Goal: Transaction & Acquisition: Purchase product/service

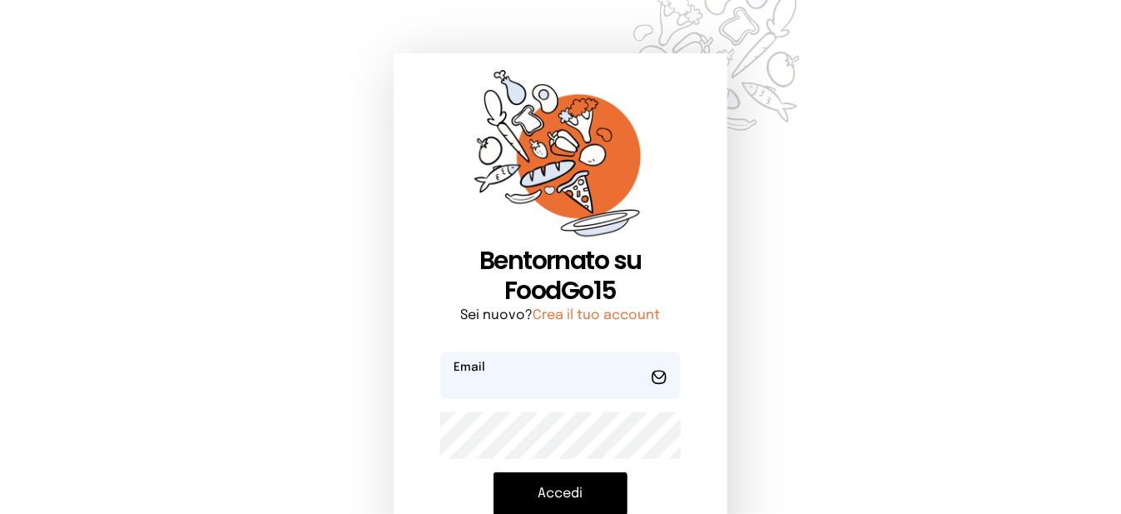
type input "**********"
click at [574, 498] on button "Accedi" at bounding box center [561, 493] width 134 height 43
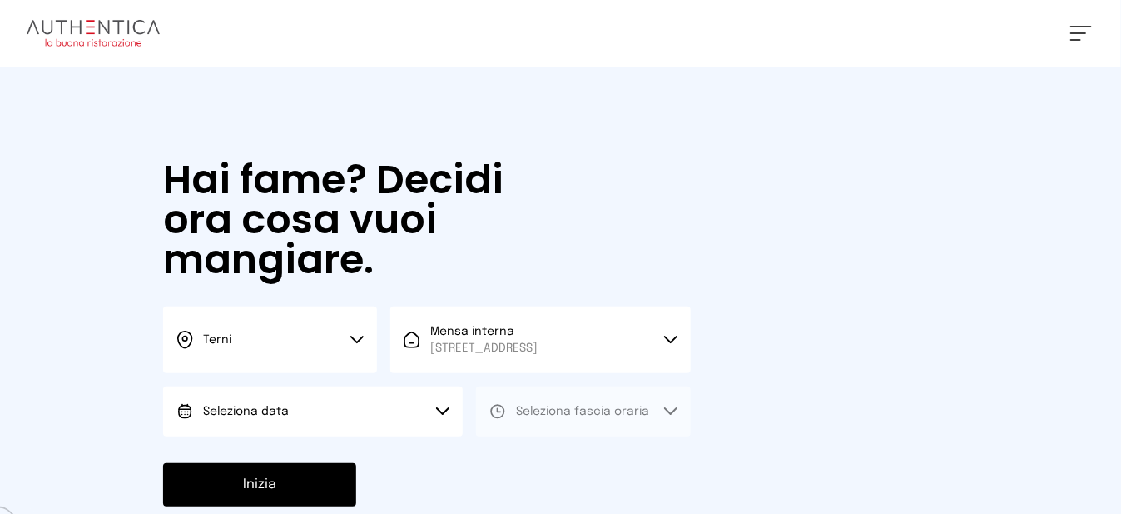
click at [386, 425] on button "Seleziona data" at bounding box center [313, 411] width 300 height 50
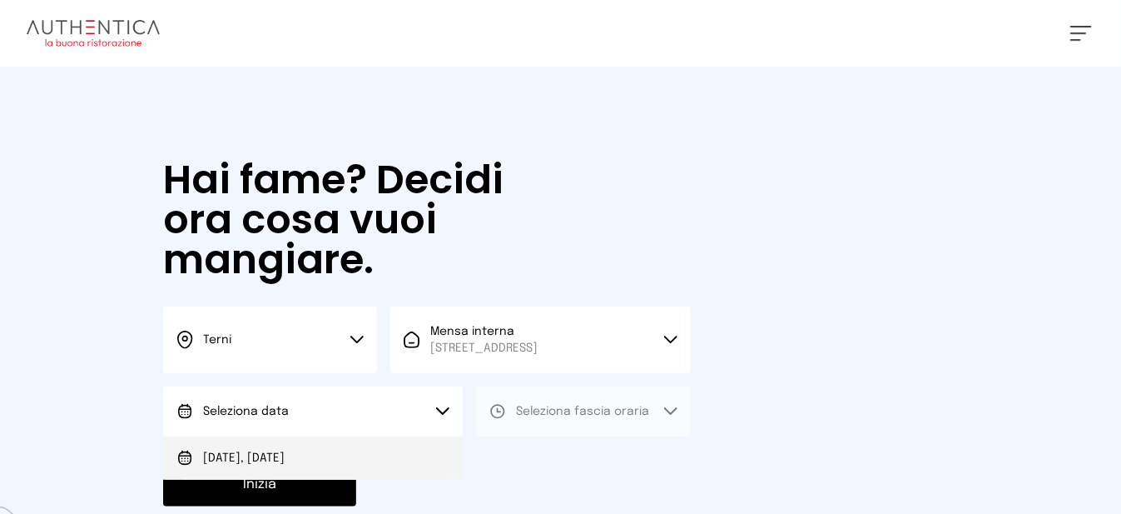
click at [251, 480] on li "[DATE], [DATE]" at bounding box center [313, 457] width 300 height 43
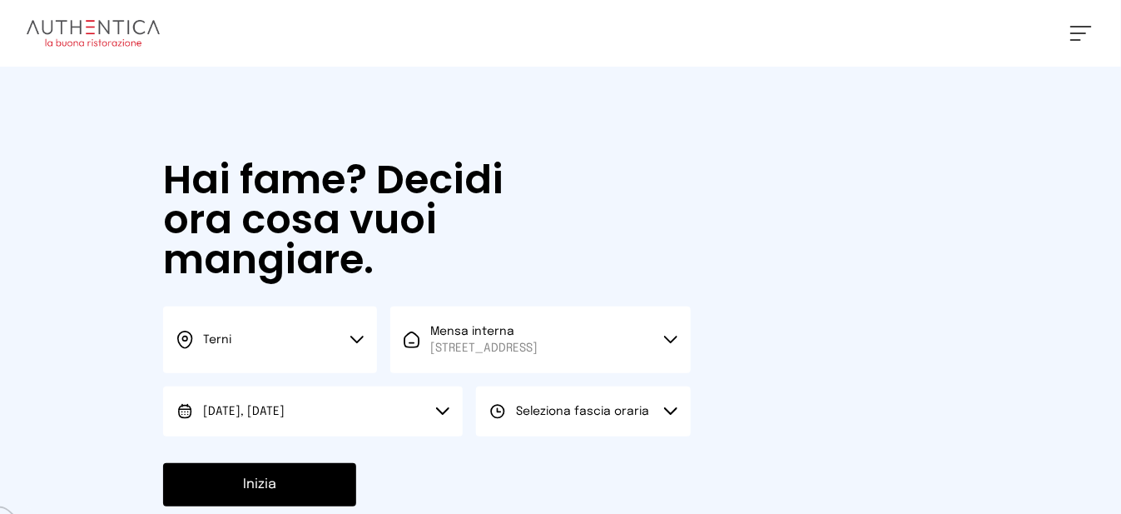
click at [556, 417] on span "Seleziona fascia oraria" at bounding box center [582, 411] width 133 height 12
click at [548, 480] on li "Pranzo" at bounding box center [583, 457] width 214 height 43
click at [329, 504] on button "Inizia" at bounding box center [259, 484] width 193 height 43
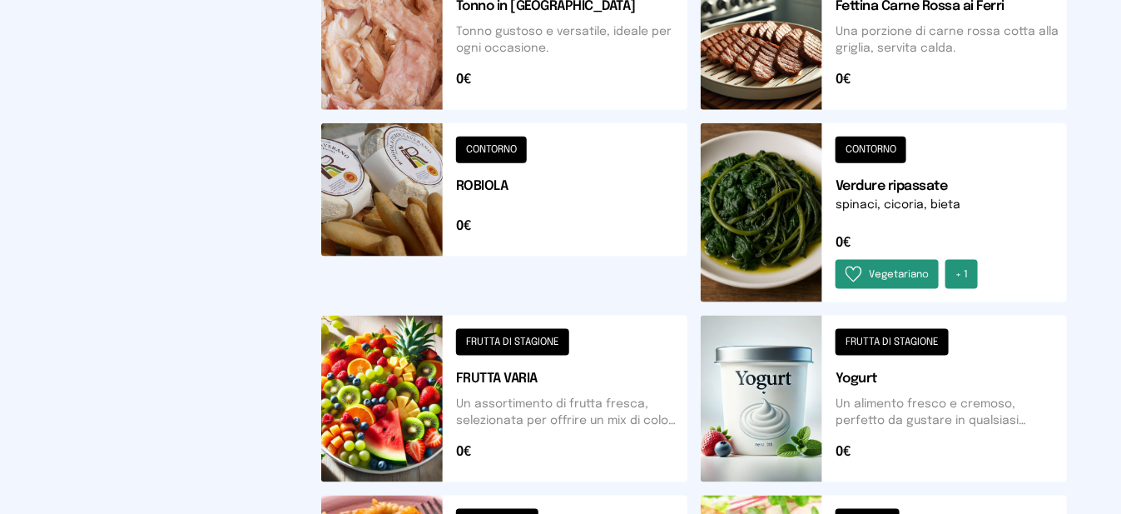
scroll to position [749, 0]
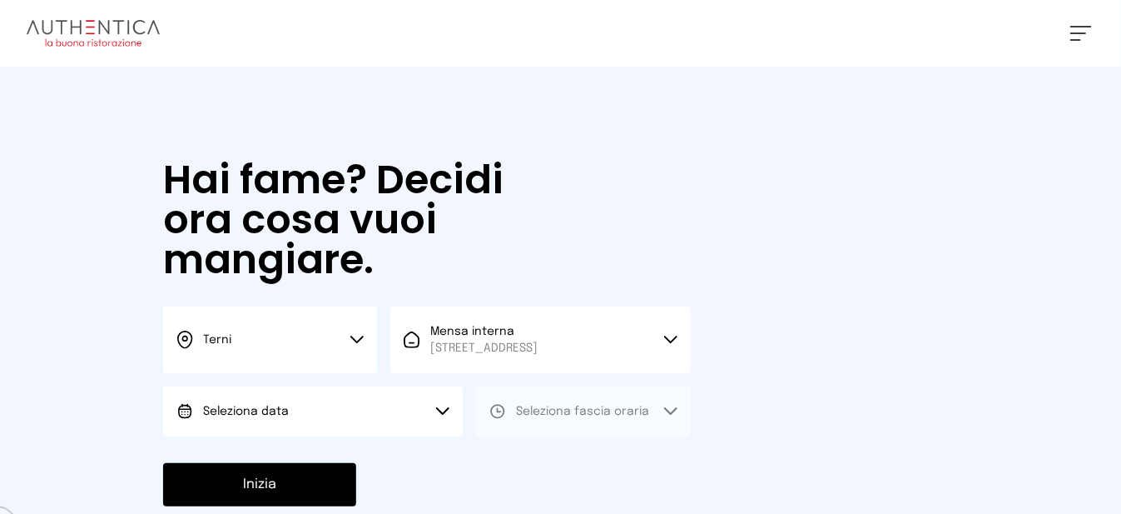
click at [350, 423] on button "Seleziona data" at bounding box center [313, 411] width 300 height 50
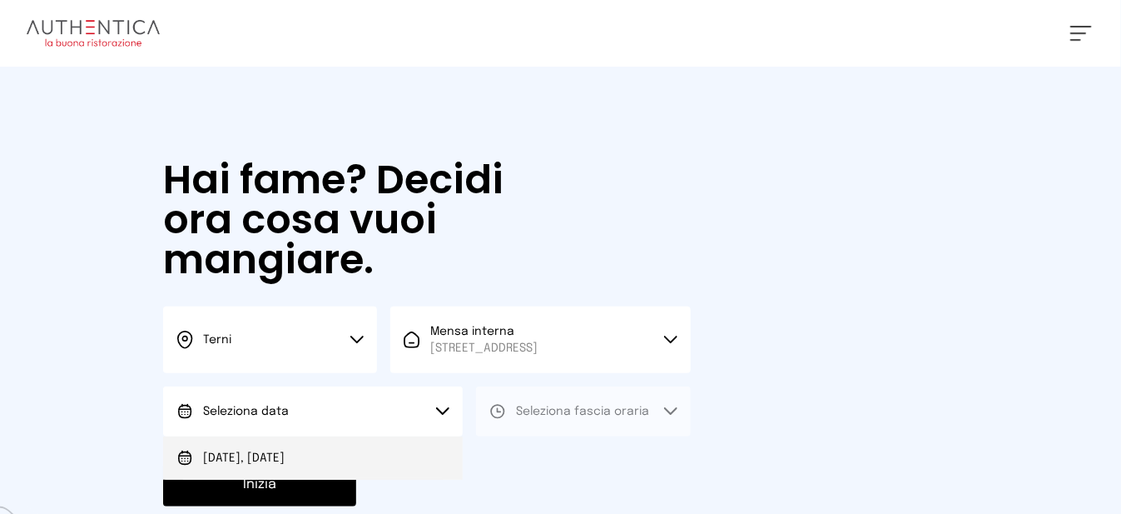
click at [329, 480] on li "[DATE], [DATE]" at bounding box center [313, 457] width 300 height 43
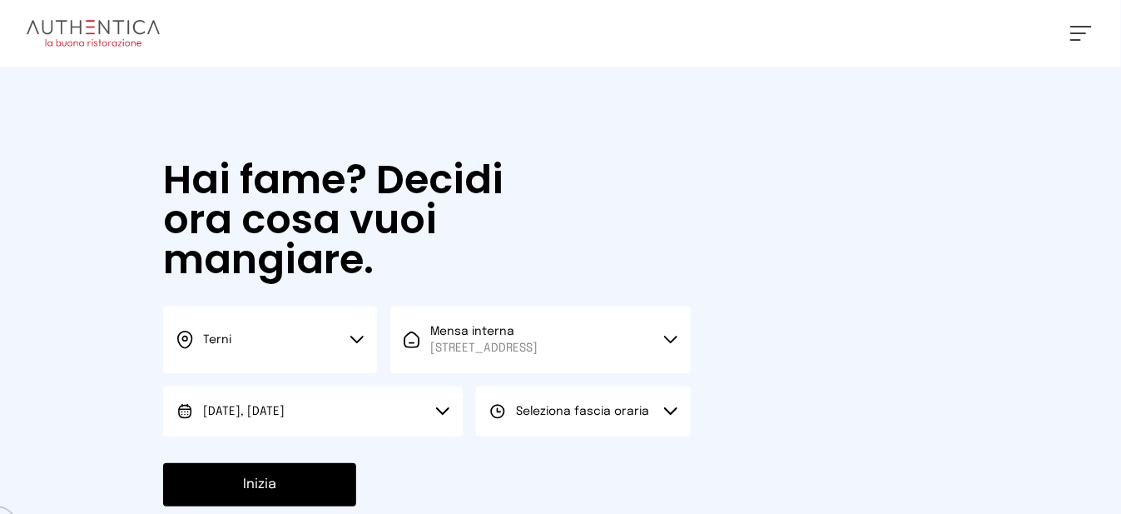
click at [575, 436] on button "Seleziona fascia oraria" at bounding box center [583, 411] width 214 height 50
drag, startPoint x: 568, startPoint y: 475, endPoint x: 517, endPoint y: 478, distance: 50.8
click at [568, 475] on li "Pranzo" at bounding box center [583, 457] width 214 height 43
click at [312, 494] on button "Inizia" at bounding box center [259, 484] width 193 height 43
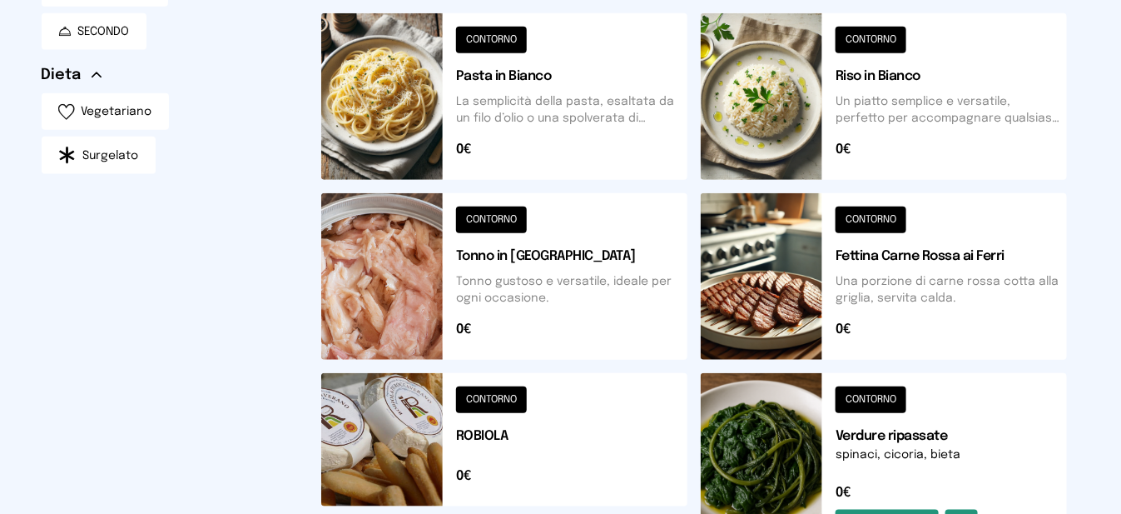
scroll to position [666, 0]
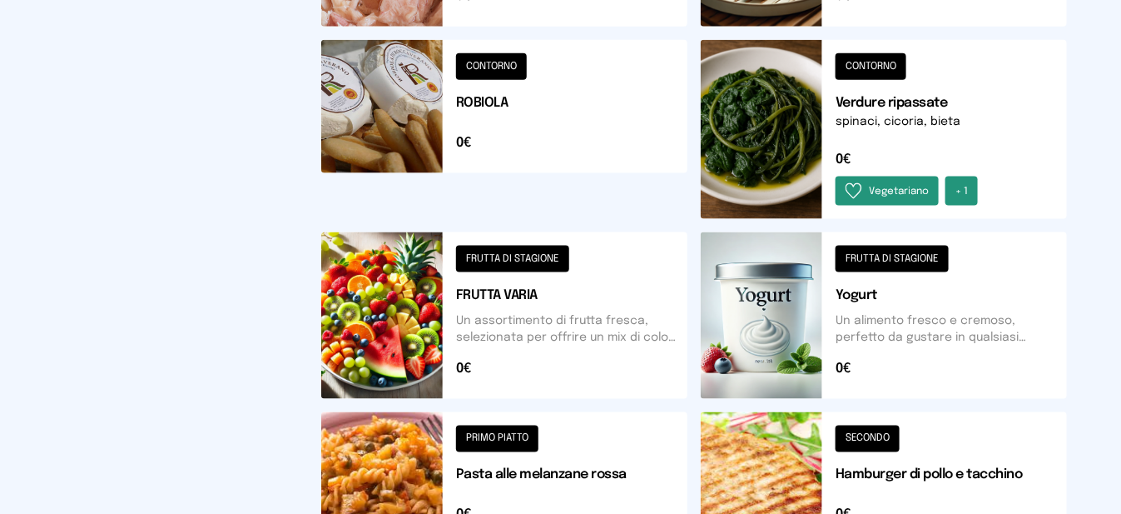
click at [512, 330] on button at bounding box center [504, 315] width 366 height 167
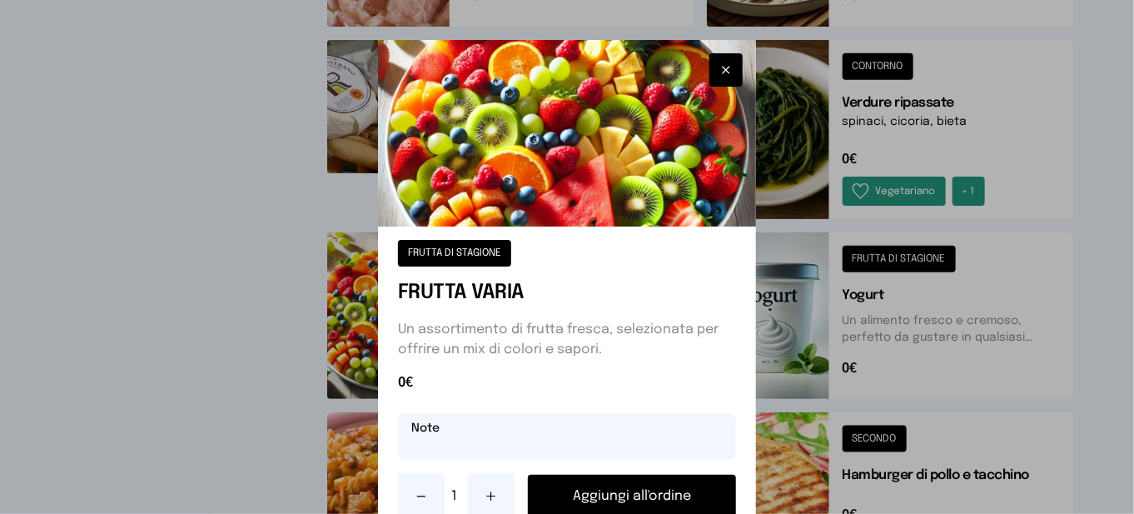
click at [416, 450] on input "text" at bounding box center [567, 436] width 338 height 47
type input "********"
click at [586, 500] on button "Aggiungi all'ordine" at bounding box center [632, 496] width 208 height 43
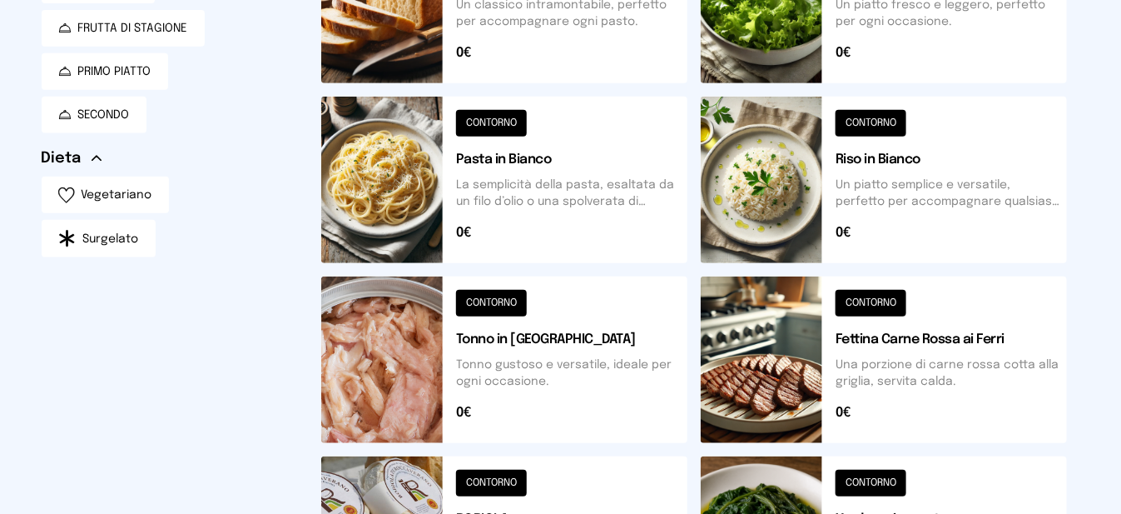
scroll to position [0, 0]
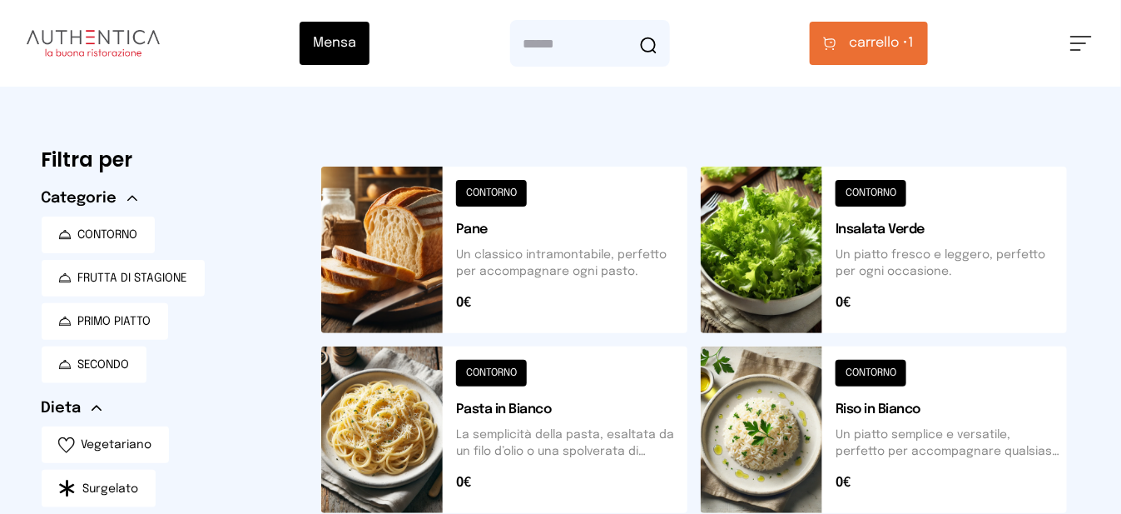
click at [915, 51] on span "carrello • 1" at bounding box center [882, 43] width 65 height 20
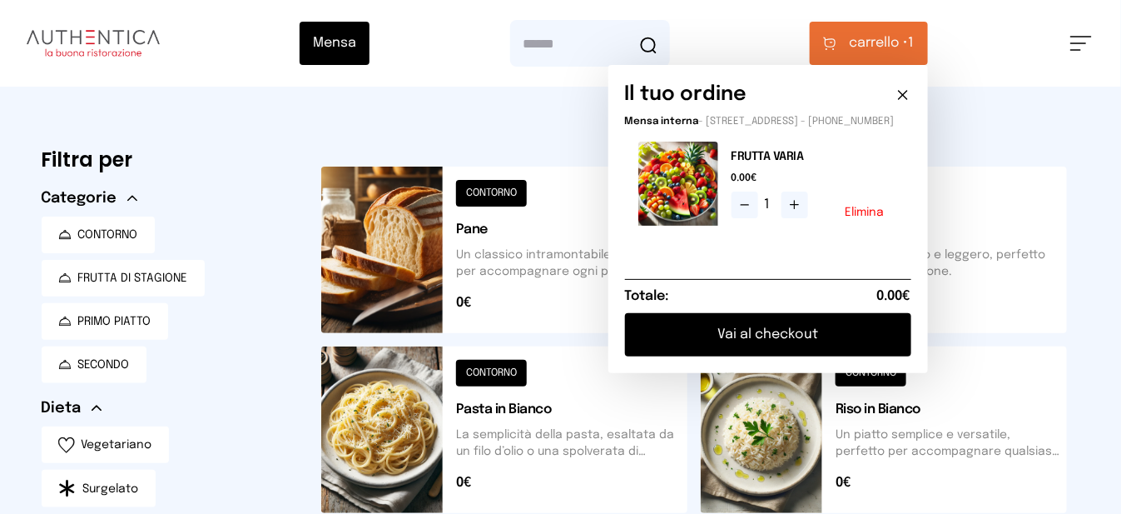
click at [387, 239] on button at bounding box center [504, 250] width 366 height 167
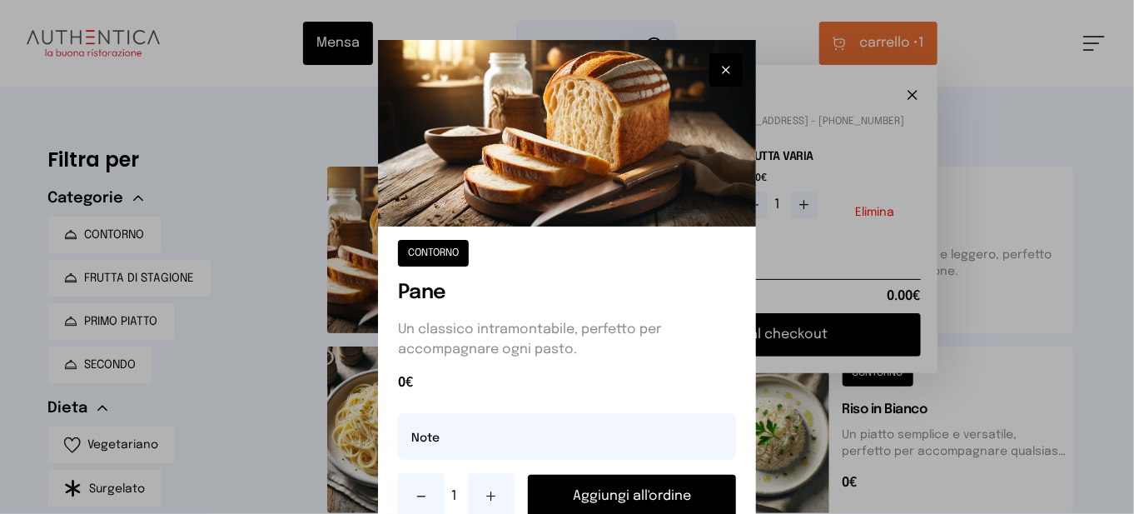
click at [643, 501] on button "Aggiungi all'ordine" at bounding box center [632, 496] width 208 height 43
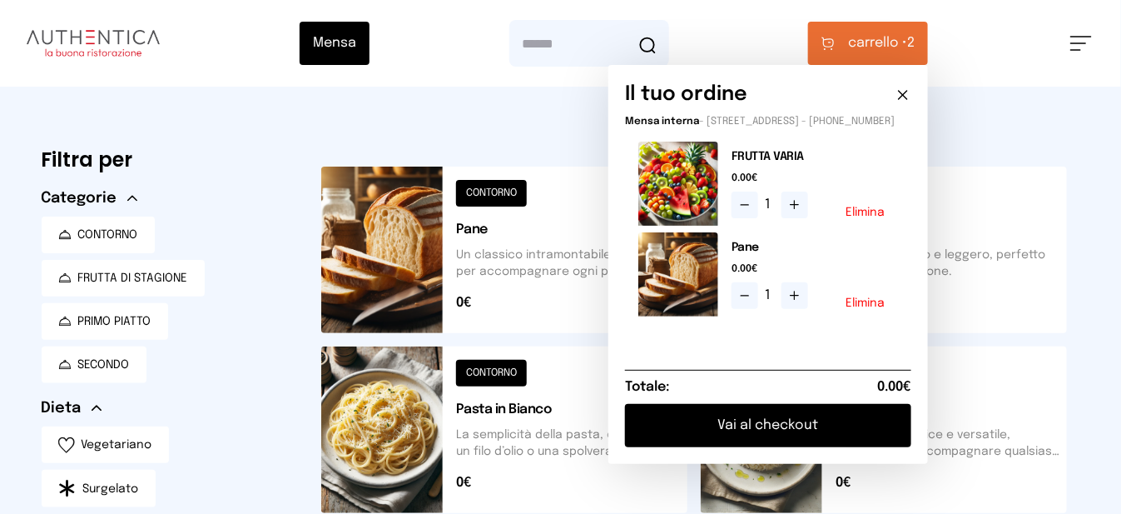
click at [783, 440] on button "Vai al checkout" at bounding box center [768, 425] width 286 height 43
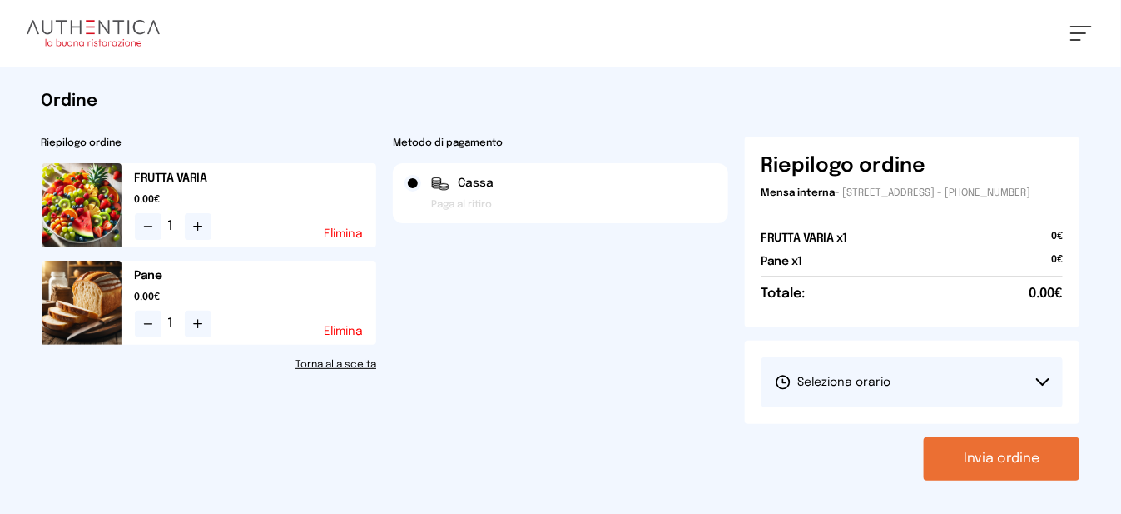
click at [813, 390] on span "Seleziona orario" at bounding box center [833, 382] width 117 height 17
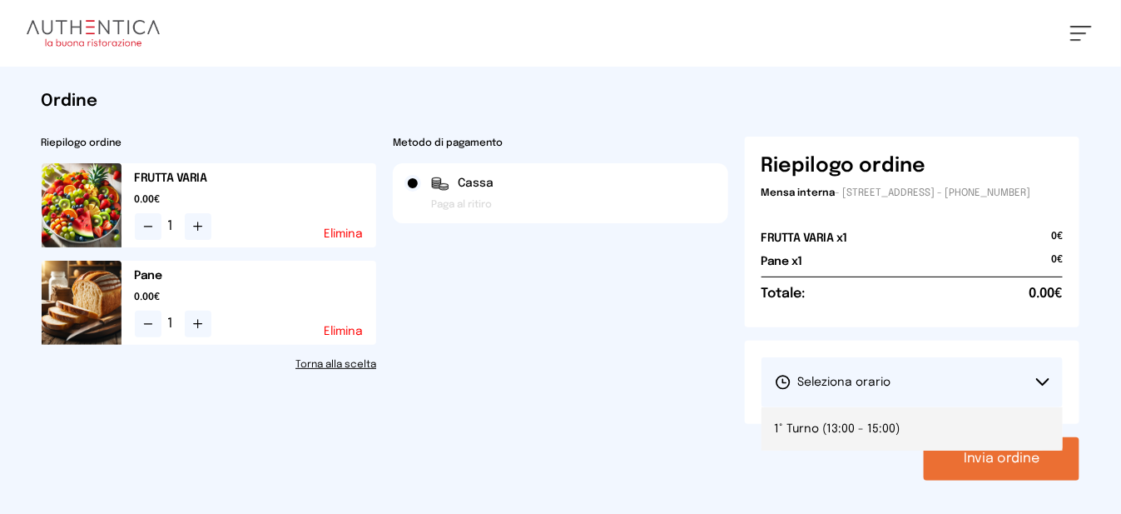
click at [816, 435] on span "1° Turno (13:00 - 15:00)" at bounding box center [838, 428] width 126 height 17
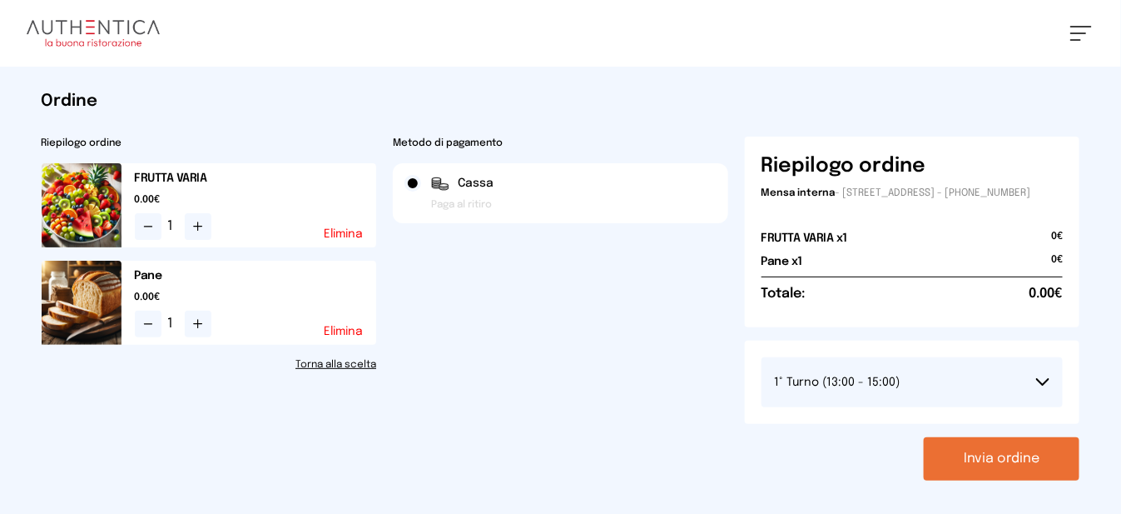
click at [991, 480] on button "Invia ordine" at bounding box center [1002, 458] width 156 height 43
